Goal: Communication & Community: Answer question/provide support

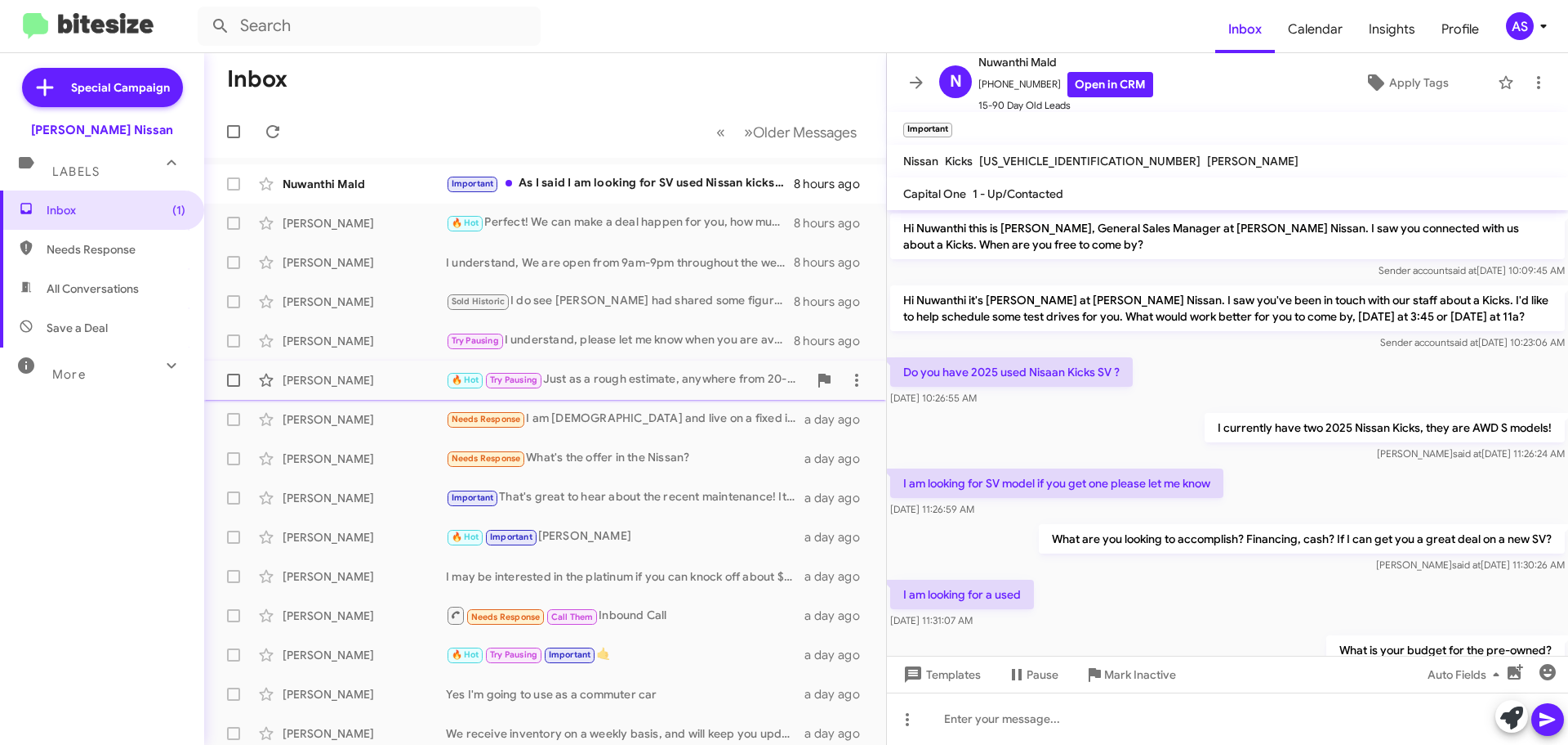
scroll to position [304, 0]
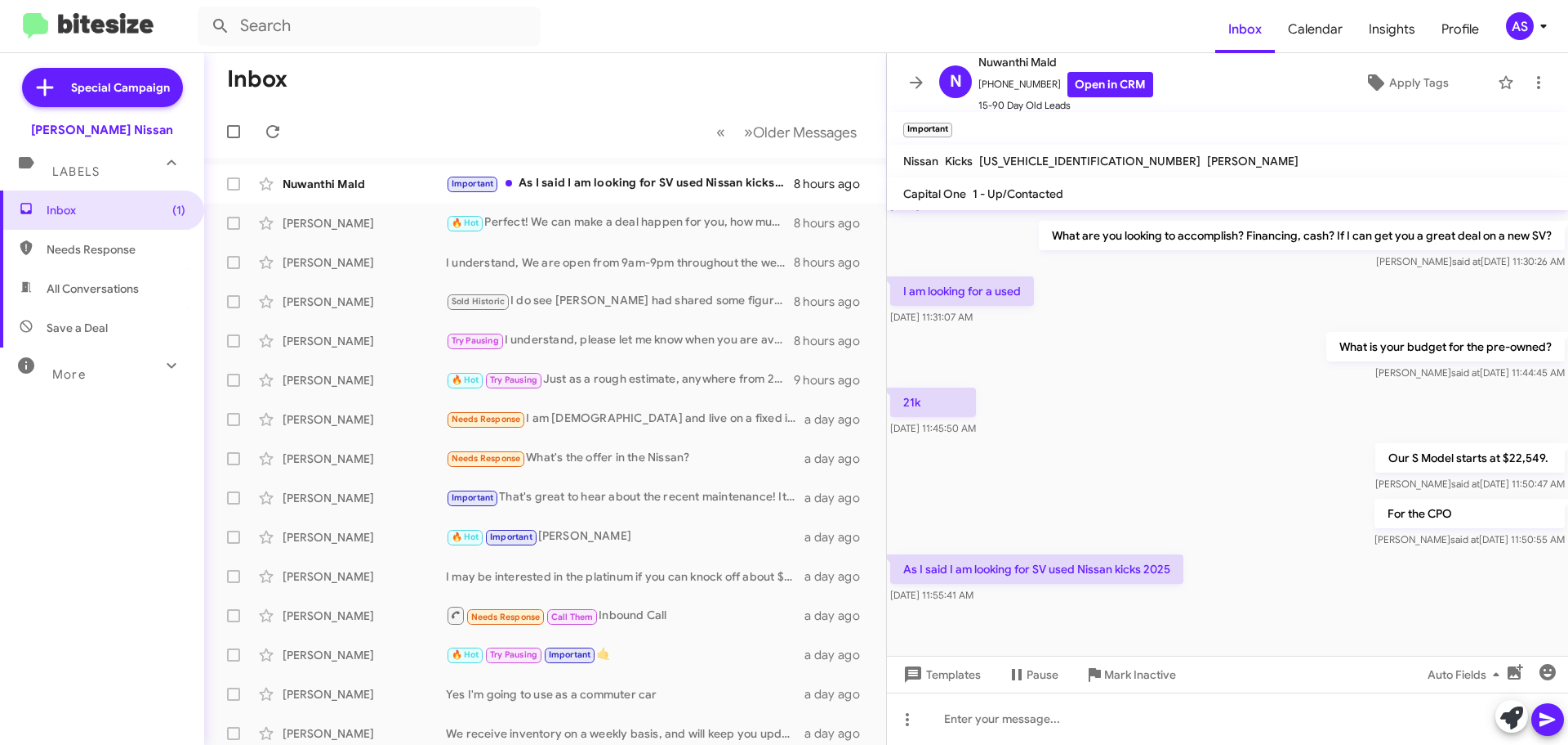
click at [992, 562] on p "As I said I am looking for SV used Nissan kicks 2025" at bounding box center [1037, 569] width 293 height 29
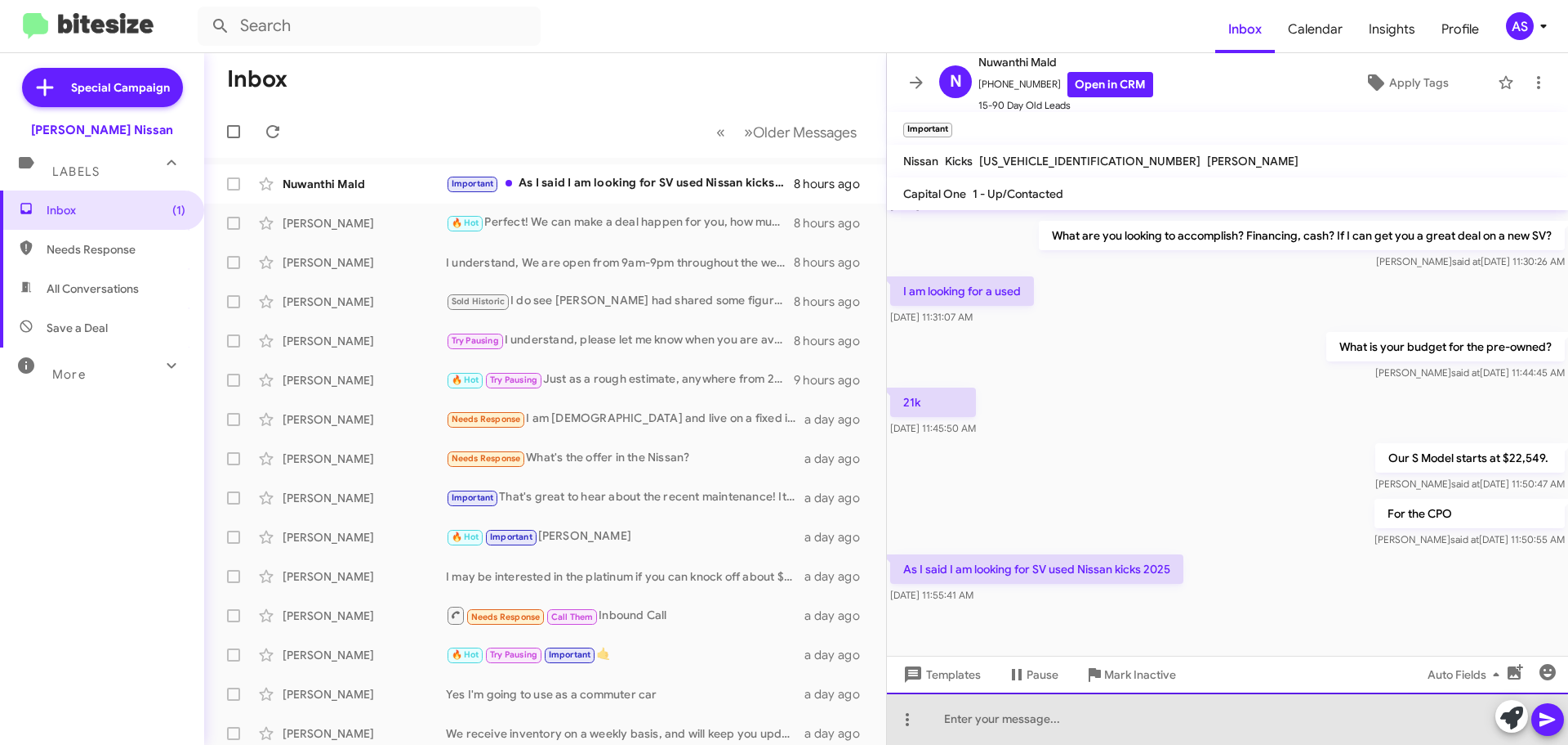
click at [1074, 725] on div at bounding box center [1227, 718] width 681 height 52
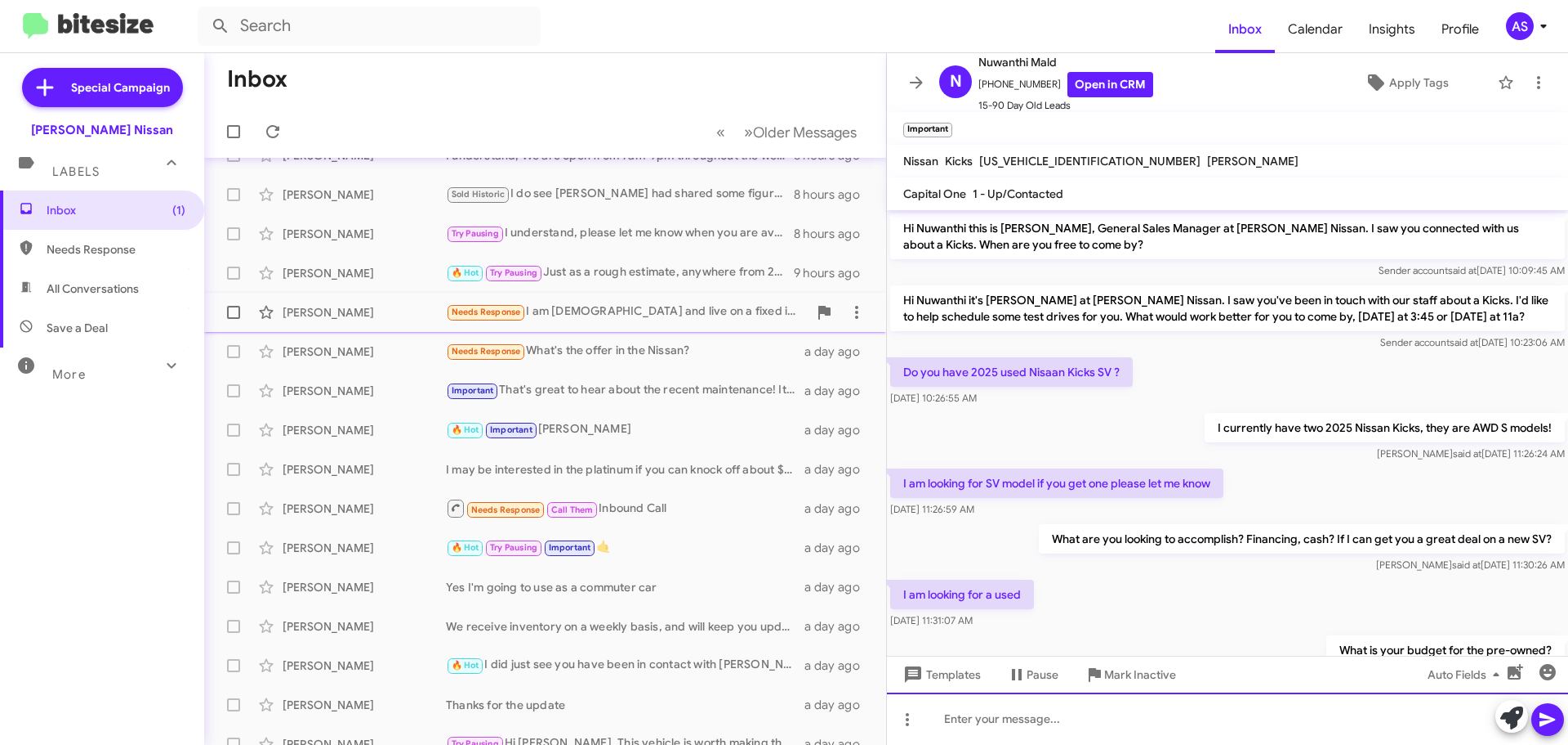
scroll to position [0, 0]
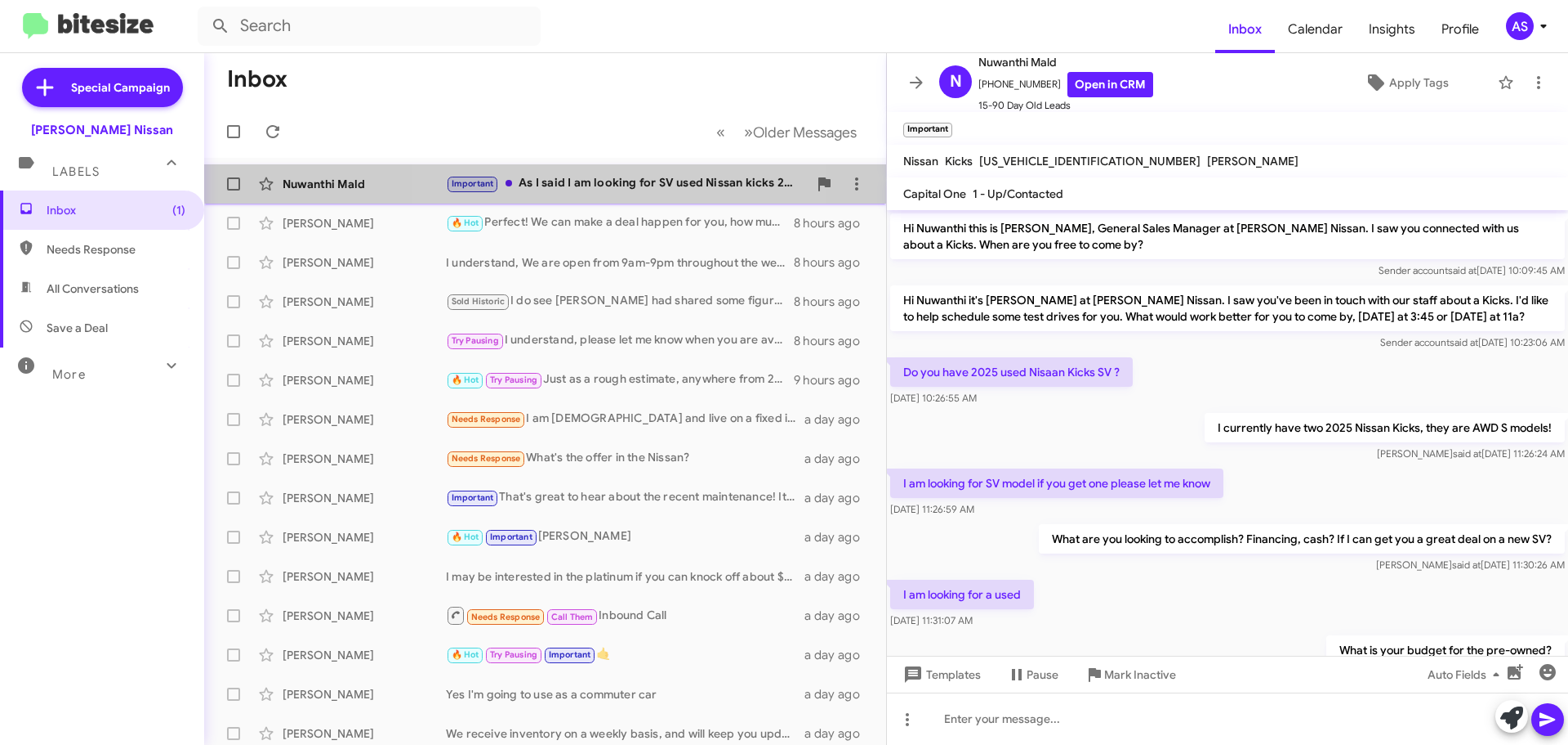
click at [610, 175] on div "Important As I said I am looking for SV used Nissan kicks 2025" at bounding box center [626, 183] width 362 height 18
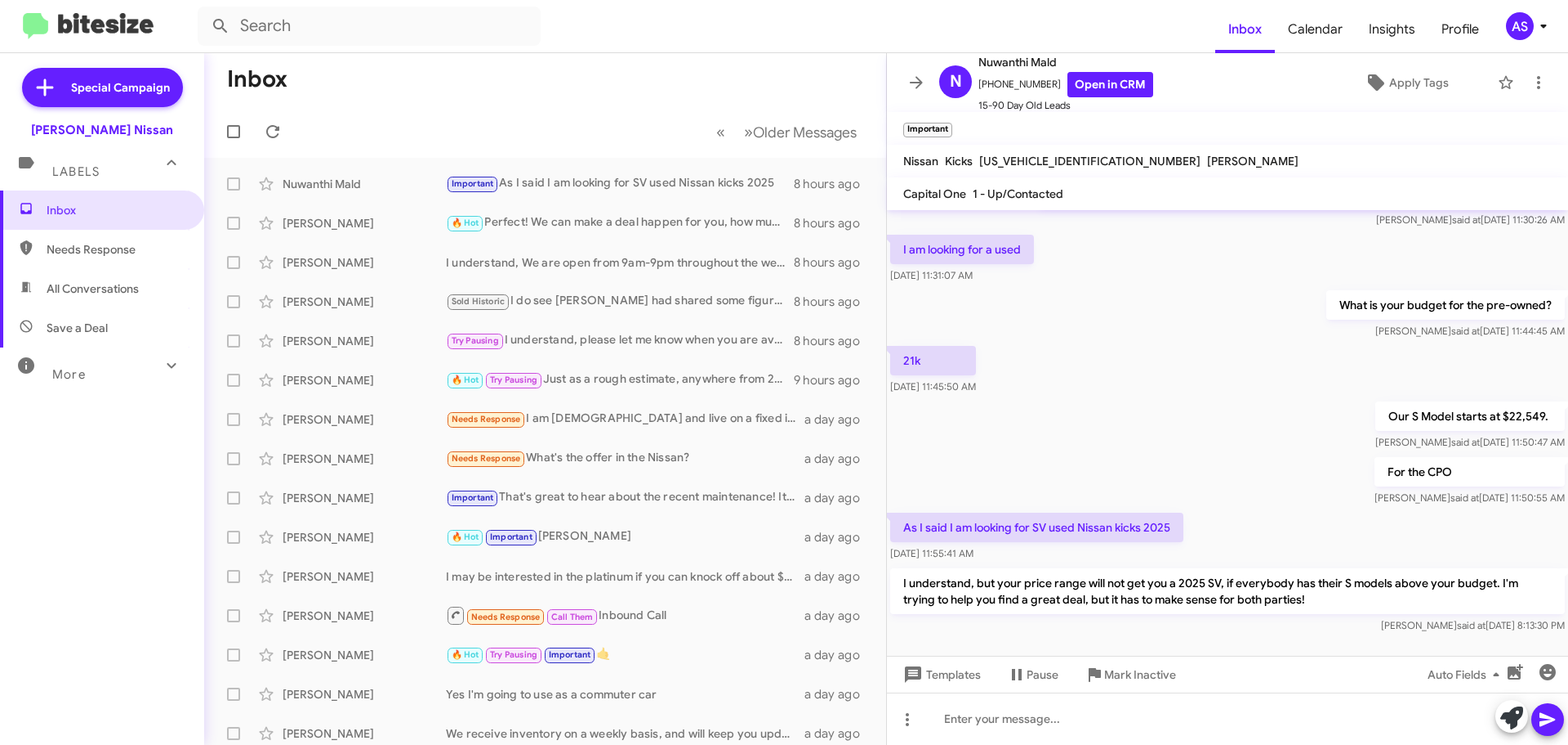
scroll to position [379, 0]
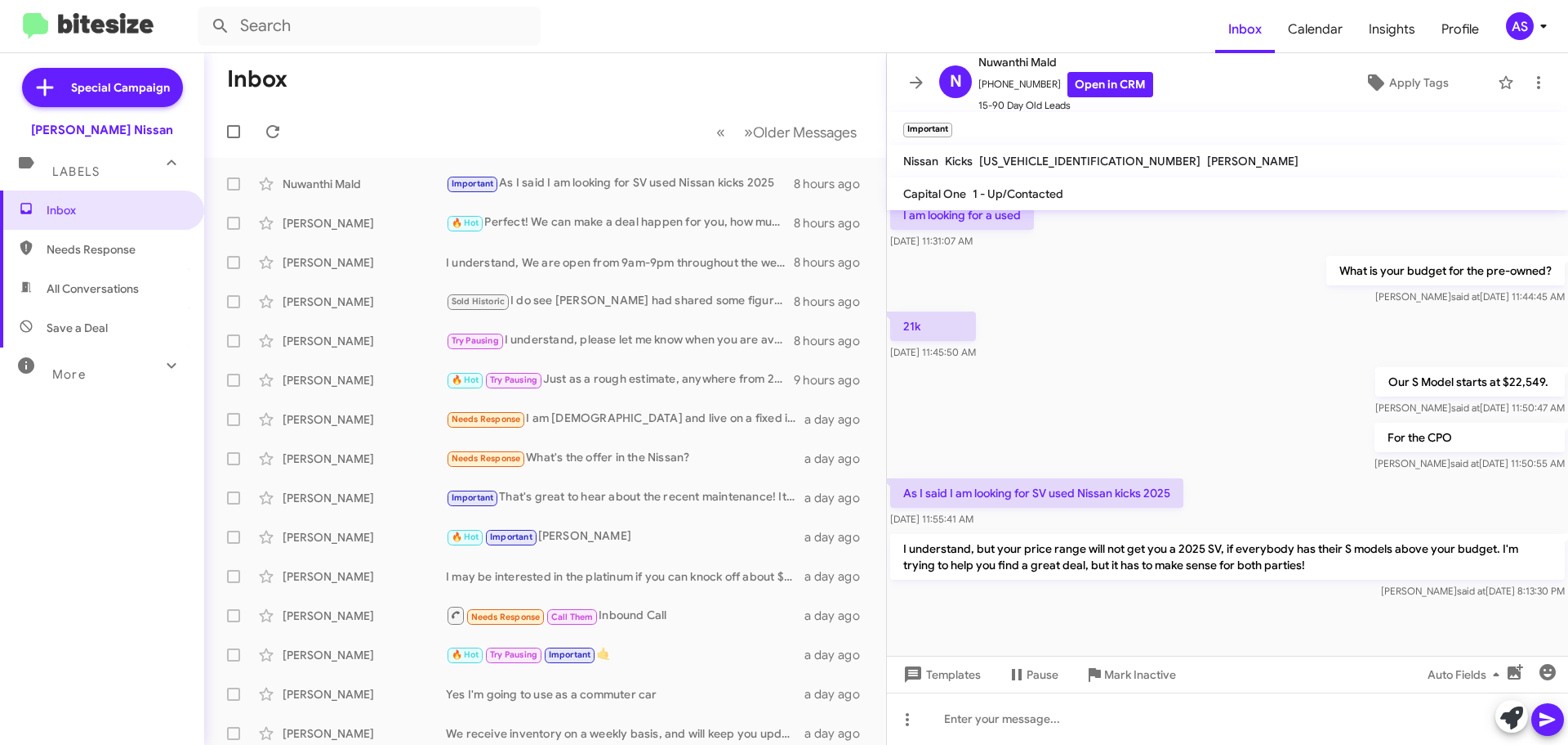
click at [993, 616] on div at bounding box center [1227, 629] width 681 height 53
click at [991, 626] on div at bounding box center [1227, 629] width 681 height 53
